Goal: Task Accomplishment & Management: Manage account settings

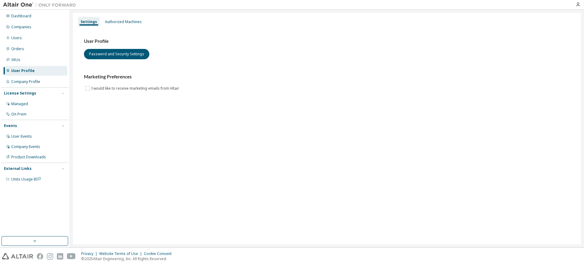
click at [249, 156] on div "Settings Authorized Machines User Profile Password and Security Settings Market…" at bounding box center [327, 129] width 508 height 232
click at [575, 3] on div at bounding box center [577, 4] width 12 height 5
click at [578, 5] on icon "button" at bounding box center [577, 4] width 5 height 5
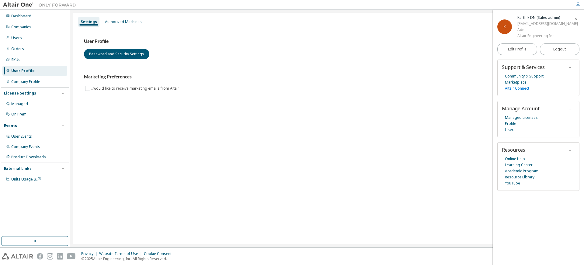
click at [513, 87] on link "Altair Connect" at bounding box center [517, 88] width 24 height 6
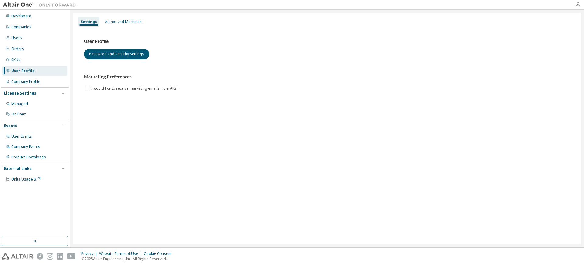
click at [575, 5] on icon "button" at bounding box center [577, 4] width 5 height 5
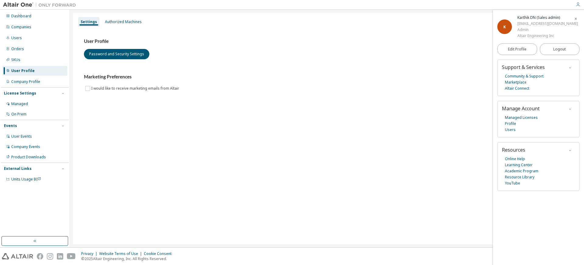
drag, startPoint x: 215, startPoint y: 71, endPoint x: 222, endPoint y: 69, distance: 6.3
click at [215, 71] on div "User Profile Password and Security Settings Marketing Preferences I would like …" at bounding box center [327, 65] width 486 height 54
click at [363, 99] on div "User Profile Password and Security Settings Marketing Preferences I would like …" at bounding box center [327, 68] width 500 height 83
click at [577, 18] on span "button" at bounding box center [575, 19] width 6 height 10
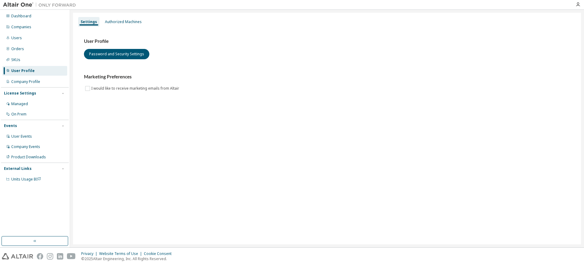
drag, startPoint x: 434, startPoint y: 60, endPoint x: 434, endPoint y: 36, distance: 23.7
click at [434, 56] on div "User Profile Password and Security Settings Marketing Preferences I would like …" at bounding box center [327, 65] width 486 height 54
drag, startPoint x: 288, startPoint y: 100, endPoint x: 284, endPoint y: 101, distance: 3.5
click at [287, 101] on div "User Profile Password and Security Settings Marketing Preferences I would like …" at bounding box center [327, 68] width 500 height 83
click at [577, 1] on div at bounding box center [577, 4] width 12 height 9
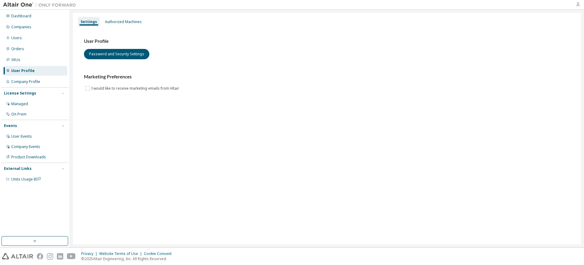
click at [576, 3] on icon "button" at bounding box center [577, 4] width 5 height 5
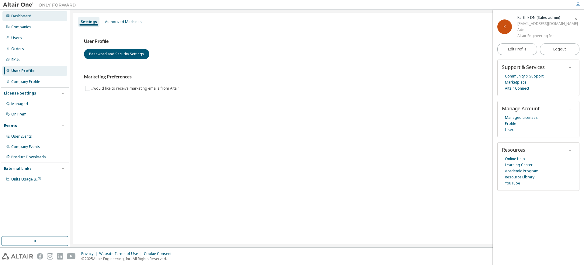
click at [34, 16] on div "Dashboard" at bounding box center [34, 16] width 65 height 10
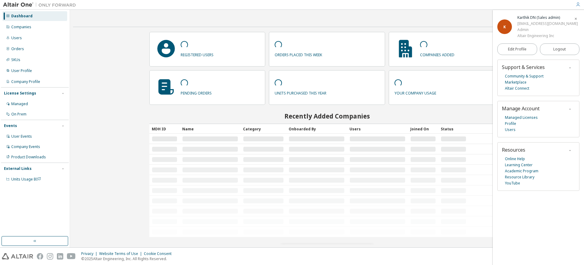
drag, startPoint x: 112, startPoint y: 40, endPoint x: 130, endPoint y: 40, distance: 18.2
click at [112, 40] on div "Contact Sales registered users orders placed this week companies added pending …" at bounding box center [327, 129] width 508 height 232
click at [575, 18] on icon "button" at bounding box center [576, 19] width 4 height 4
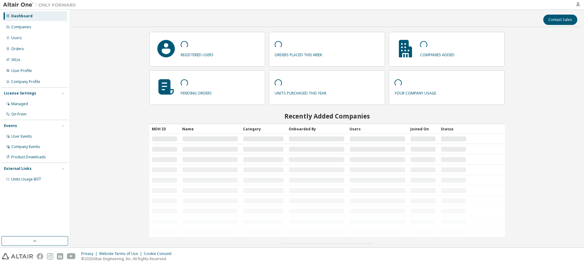
drag, startPoint x: 443, startPoint y: 27, endPoint x: 470, endPoint y: 22, distance: 27.3
click at [448, 26] on div "Contact Sales registered users orders placed this week companies added pending …" at bounding box center [327, 129] width 508 height 232
drag, startPoint x: 470, startPoint y: 22, endPoint x: 526, endPoint y: 4, distance: 58.9
click at [494, 9] on div "Dashboard Companies Users Orders SKUs User Profile Company Profile License Sett…" at bounding box center [292, 132] width 584 height 265
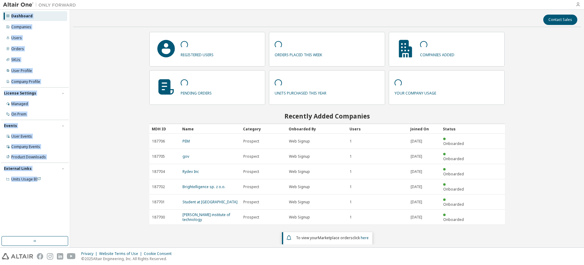
click at [578, 5] on icon "button" at bounding box center [577, 4] width 5 height 5
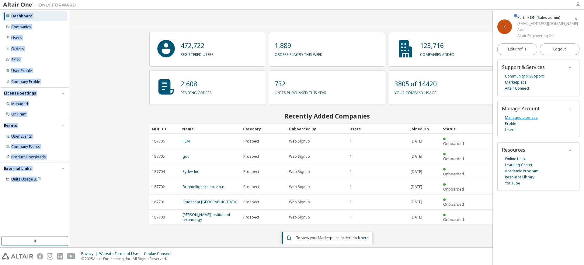
click at [510, 116] on link "Managed Licenses" at bounding box center [521, 118] width 33 height 6
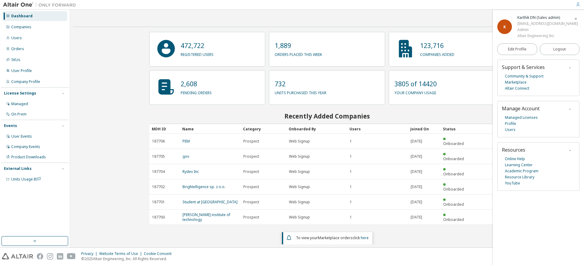
click at [106, 66] on div "Contact Sales 472,722 registered users 1,889 orders placed this week 123,716 co…" at bounding box center [327, 129] width 508 height 232
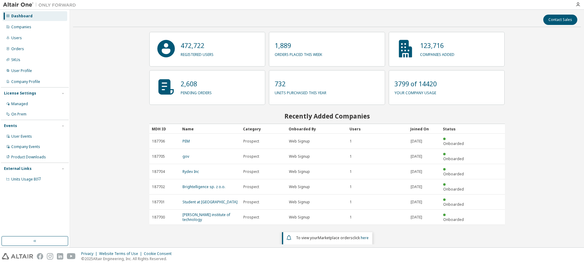
click at [135, 63] on div "Contact Sales 472,722 registered users 1,889 orders placed this week 123,716 co…" at bounding box center [327, 129] width 508 height 232
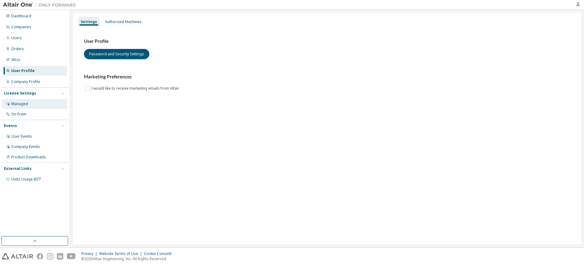
click at [39, 105] on div "Managed" at bounding box center [34, 104] width 65 height 10
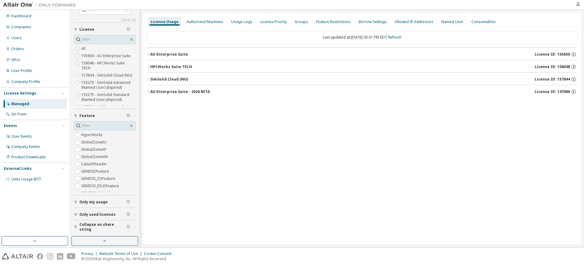
drag, startPoint x: 242, startPoint y: 146, endPoint x: 242, endPoint y: 130, distance: 16.7
click at [242, 143] on div "License Usage Authorized Machines Usage Logs License Priority Groups Feature Re…" at bounding box center [362, 129] width 438 height 232
click at [149, 53] on icon "button" at bounding box center [148, 55] width 4 height 4
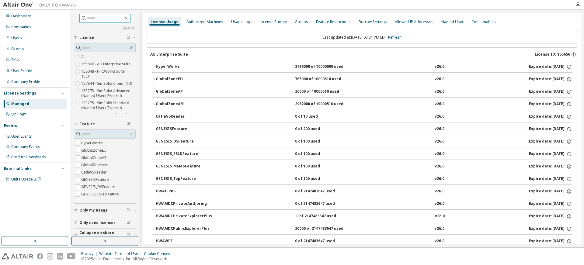
click at [97, 18] on input "text" at bounding box center [105, 18] width 36 height 6
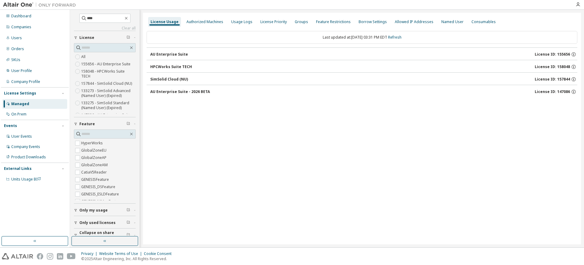
click at [228, 121] on div "License Usage Authorized Machines Usage Logs License Priority Groups Feature Re…" at bounding box center [362, 129] width 438 height 232
click at [107, 19] on input "****" at bounding box center [105, 18] width 36 height 6
click at [517, 159] on div "License Usage Authorized Machines Usage Logs License Priority Groups Feature Re…" at bounding box center [362, 129] width 438 height 232
drag, startPoint x: 305, startPoint y: 139, endPoint x: 294, endPoint y: 147, distance: 14.3
click at [305, 139] on div "License Usage Authorized Machines Usage Logs License Priority Groups Feature Re…" at bounding box center [362, 129] width 438 height 232
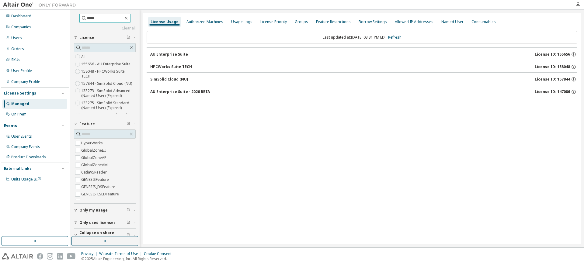
click at [118, 16] on input "****" at bounding box center [105, 18] width 36 height 6
type input "****"
click at [121, 17] on input "****" at bounding box center [105, 18] width 36 height 6
click at [124, 17] on icon "button" at bounding box center [126, 18] width 5 height 5
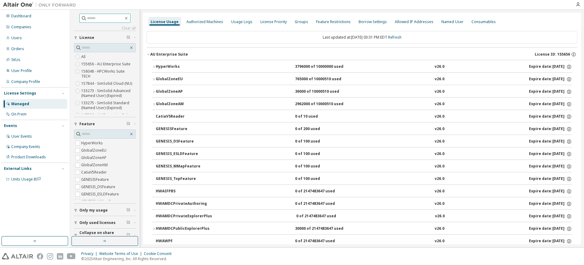
click at [35, 102] on div "Managed" at bounding box center [34, 104] width 65 height 10
click at [32, 112] on div "On Prem" at bounding box center [34, 114] width 65 height 10
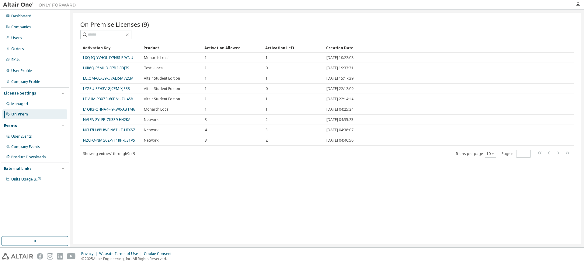
drag, startPoint x: 176, startPoint y: 199, endPoint x: 151, endPoint y: 183, distance: 30.0
click at [176, 198] on div "On Premise Licenses (9) Clear Load Save Save As Field Operator Value Select fil…" at bounding box center [327, 129] width 508 height 232
click at [21, 105] on div "Managed" at bounding box center [19, 104] width 17 height 5
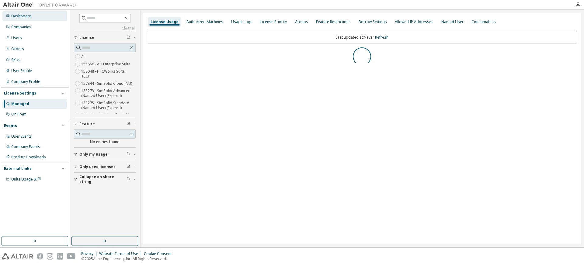
click at [27, 17] on div "Dashboard" at bounding box center [21, 16] width 20 height 5
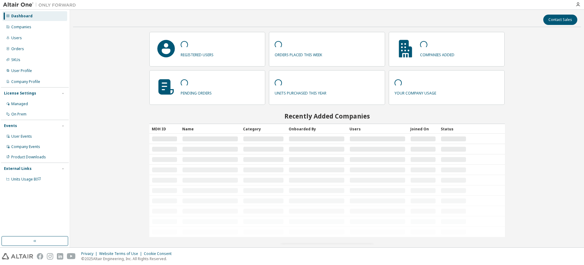
click at [98, 49] on div "Contact Sales registered users orders placed this week companies added pending …" at bounding box center [327, 129] width 508 height 232
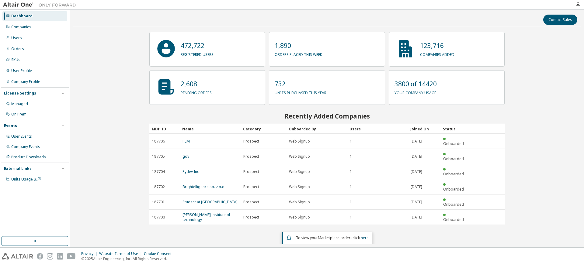
click at [117, 98] on div "Contact Sales 472,722 registered users 1,890 orders placed this week 123,716 co…" at bounding box center [327, 129] width 508 height 232
click at [81, 130] on div "Contact Sales 472,722 registered users 1,890 orders placed this week 123,716 co…" at bounding box center [327, 129] width 508 height 232
click at [29, 105] on div "Managed" at bounding box center [34, 104] width 65 height 10
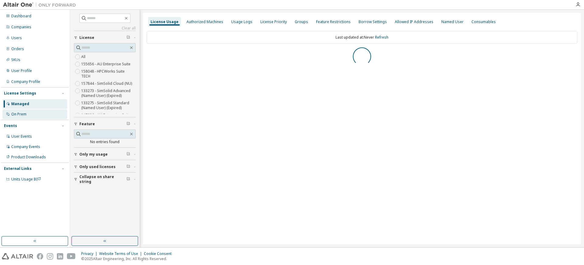
click at [27, 114] on div "On Prem" at bounding box center [34, 114] width 65 height 10
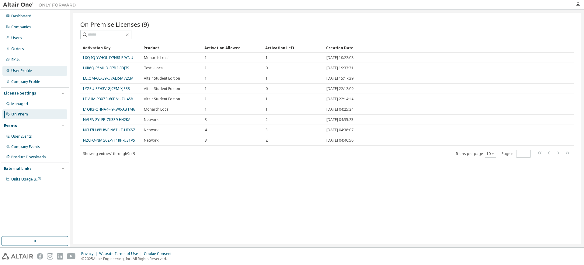
click at [21, 71] on div "User Profile" at bounding box center [21, 70] width 21 height 5
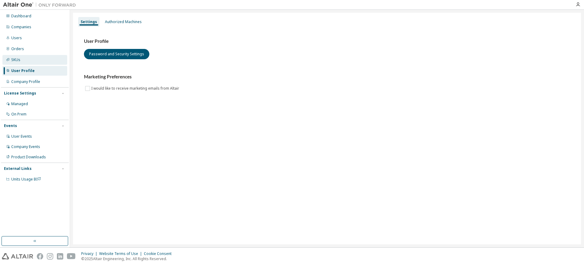
click at [24, 59] on div "SKUs" at bounding box center [34, 60] width 65 height 10
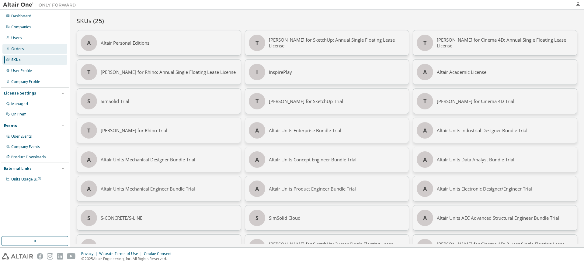
click at [23, 47] on div "Orders" at bounding box center [34, 49] width 65 height 10
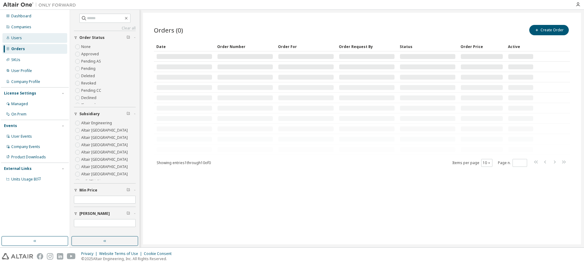
click at [26, 38] on div "Users" at bounding box center [34, 38] width 65 height 10
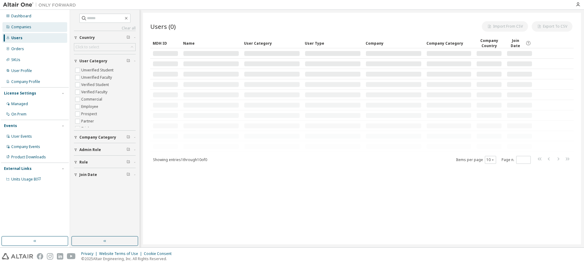
drag, startPoint x: 26, startPoint y: 33, endPoint x: 29, endPoint y: 29, distance: 4.9
click at [27, 32] on div "Dashboard Companies Users Orders SKUs User Profile Company Profile License Sett…" at bounding box center [35, 98] width 68 height 174
click at [29, 28] on div "Companies" at bounding box center [21, 27] width 20 height 5
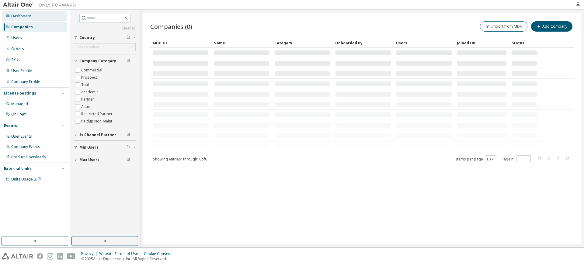
click at [29, 16] on div "Dashboard" at bounding box center [21, 16] width 20 height 5
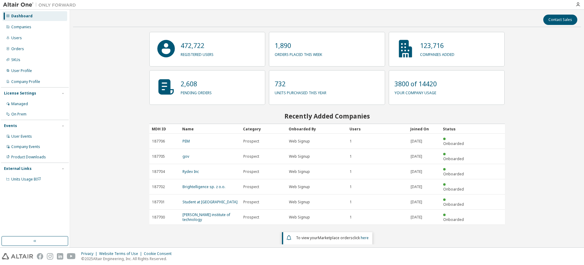
click at [111, 64] on div "Contact Sales 472,722 registered users 1,890 orders placed this week 123,716 co…" at bounding box center [327, 129] width 508 height 232
click at [26, 25] on div "Companies" at bounding box center [21, 27] width 20 height 5
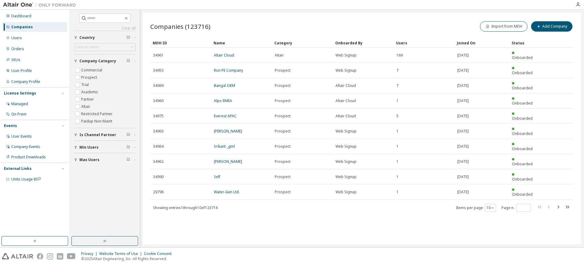
drag, startPoint x: 264, startPoint y: 22, endPoint x: 257, endPoint y: 25, distance: 7.5
click at [264, 22] on div "Companies (123716) Import from MDH Add Company" at bounding box center [361, 26] width 423 height 13
click at [112, 20] on input "text" at bounding box center [105, 18] width 36 height 6
click at [129, 18] on icon "button" at bounding box center [126, 18] width 5 height 5
click at [276, 17] on div "Companies (123716) Import from MDH Add Company Clear Load Save Save As Field Op…" at bounding box center [362, 129] width 438 height 232
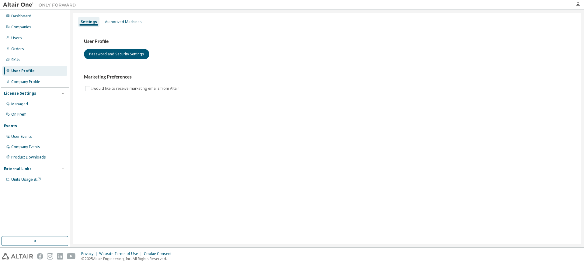
click at [233, 133] on div "Settings Authorized Machines User Profile Password and Security Settings Market…" at bounding box center [327, 128] width 508 height 231
